Goal: Task Accomplishment & Management: Complete application form

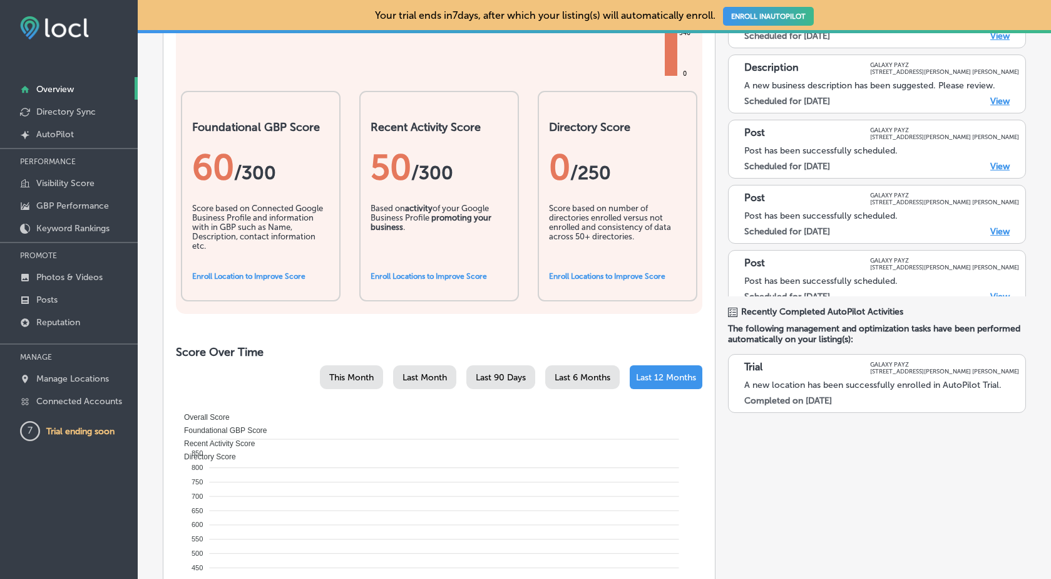
scroll to position [244, 0]
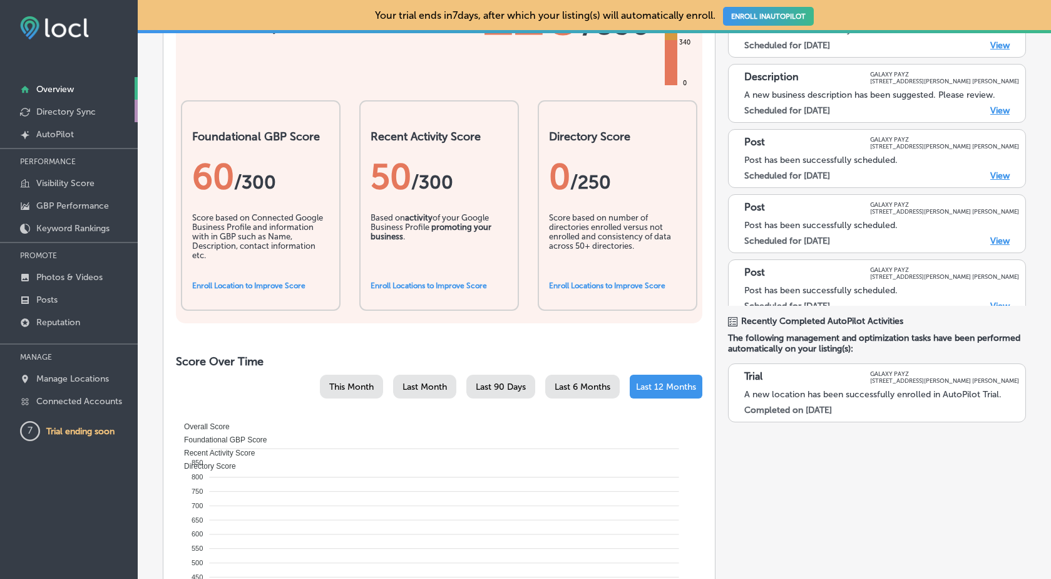
click at [85, 110] on p "Directory Sync" at bounding box center [65, 111] width 59 height 11
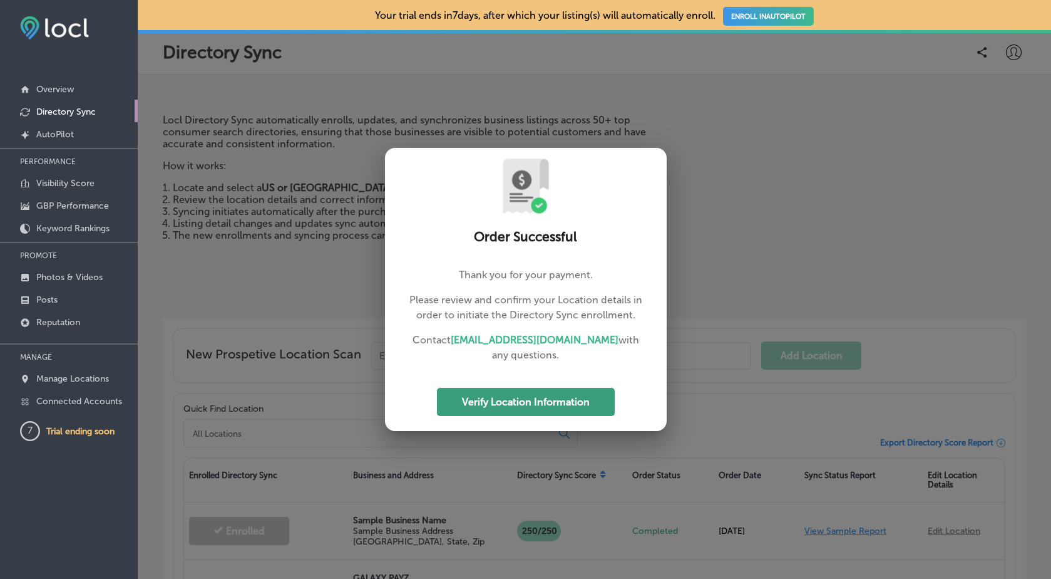
click at [525, 408] on button "Verify Location Information" at bounding box center [526, 402] width 178 height 28
select select "US"
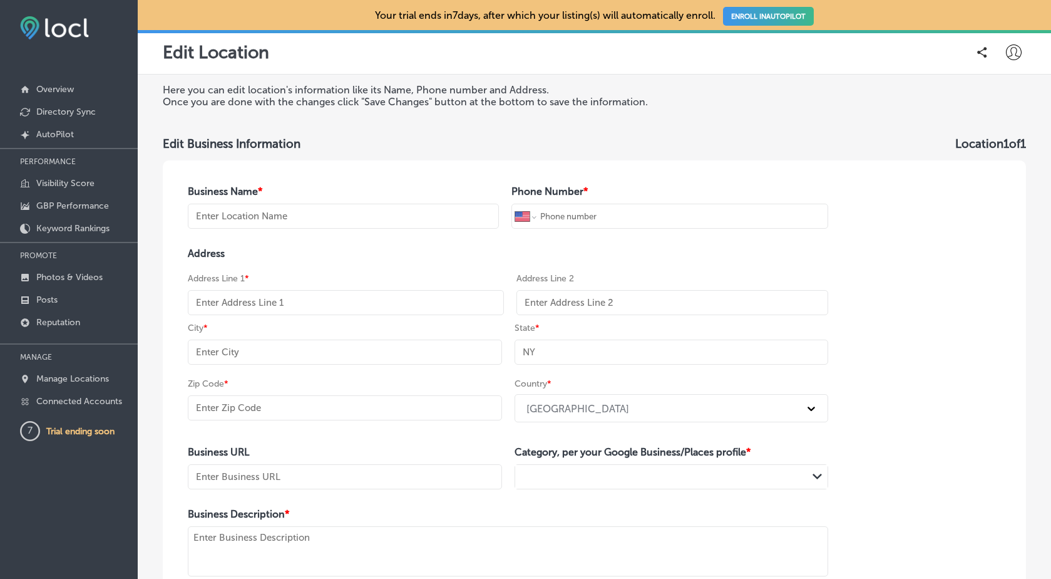
type input "GALAXY PAYZ"
type input "7470 [PERSON_NAME] Corporate Cove W"
type input "STE 101"
type input "[PERSON_NAME]"
type input "TN"
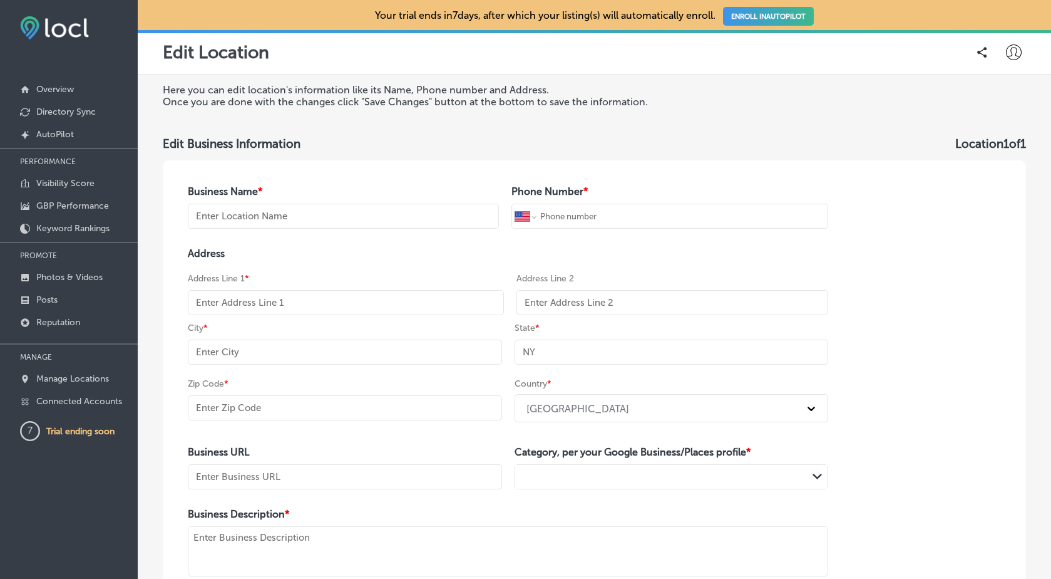
type input "38133-8967"
type input "[URL][DOMAIN_NAME]"
type textarea "GALAXY PAYZ OFFERS DATA, FINANCIAL, AND PAYROLL SERVICES."
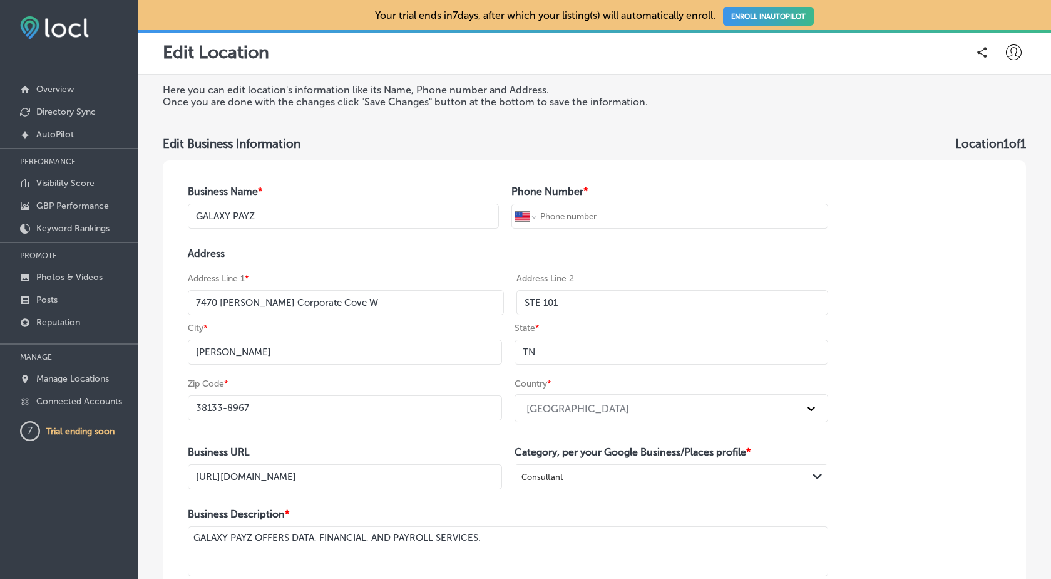
scroll to position [7, 0]
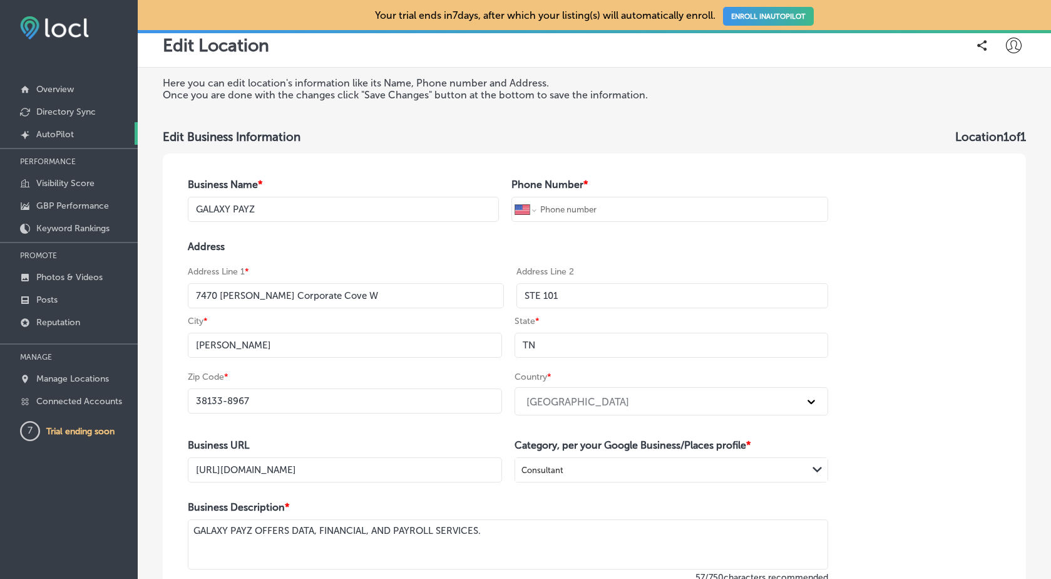
click at [64, 132] on p "AutoPilot" at bounding box center [55, 134] width 38 height 11
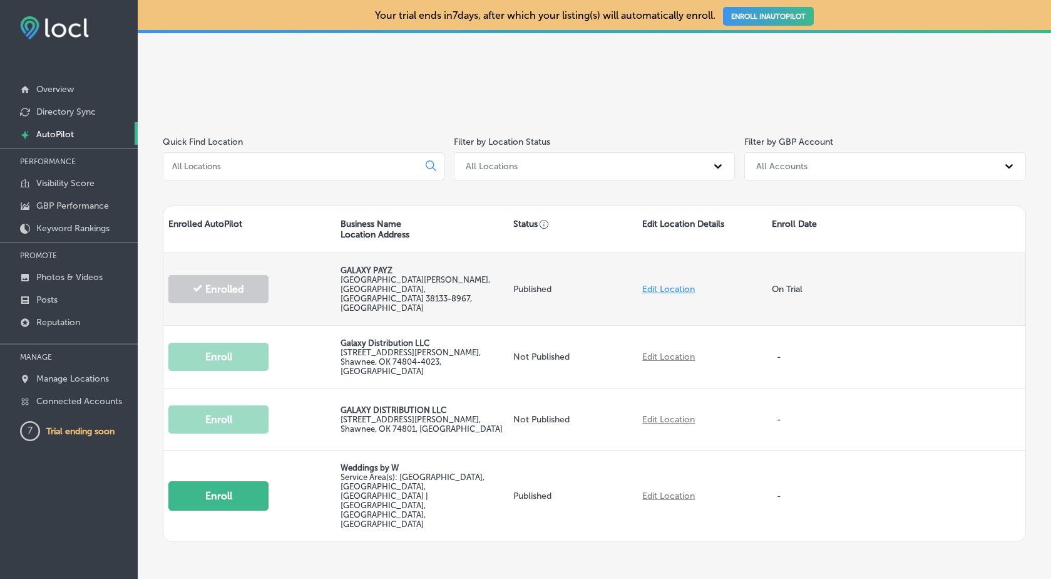
scroll to position [170, 0]
